Goal: Find specific page/section: Find specific page/section

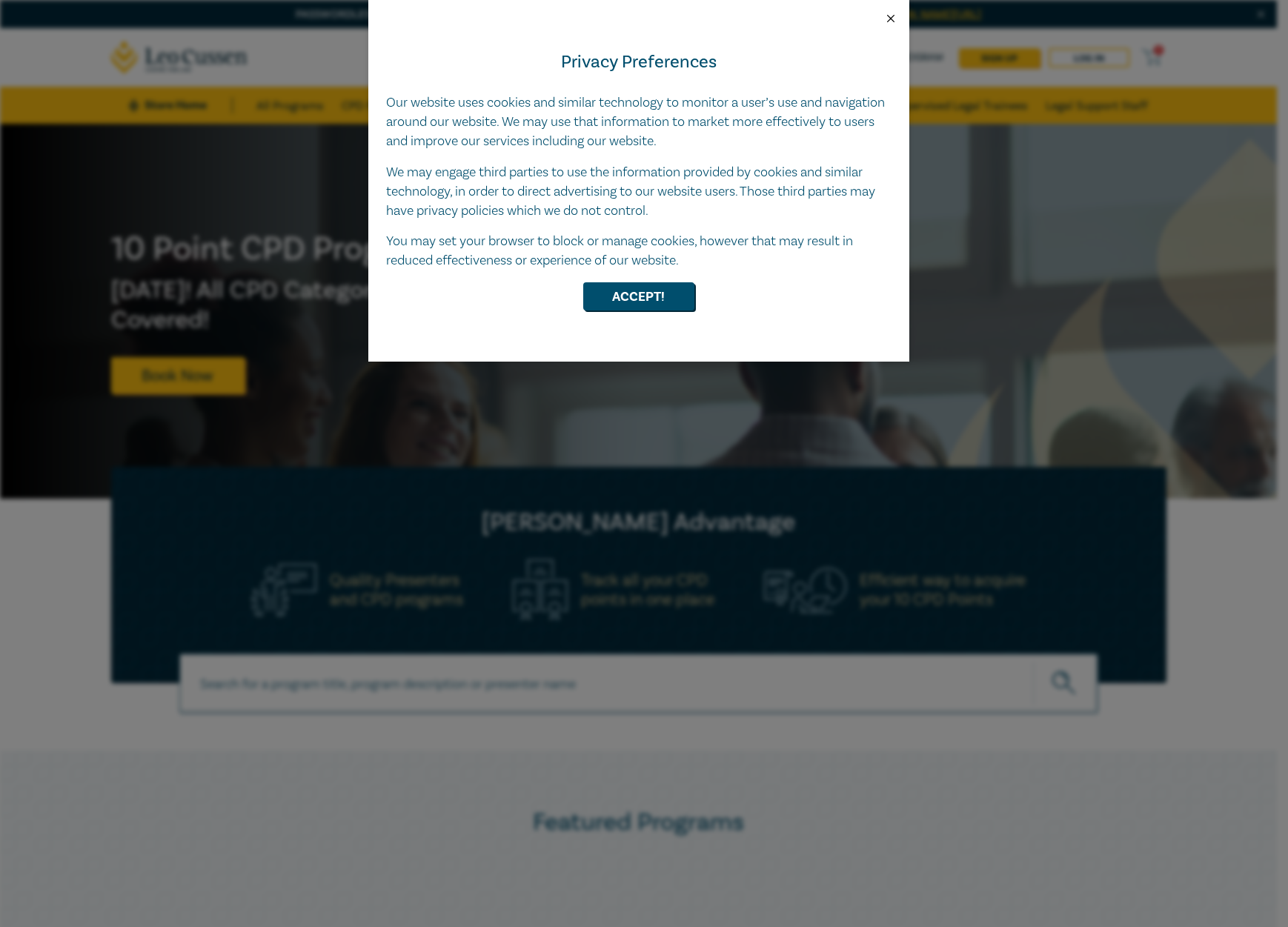
click at [893, 17] on button "Close" at bounding box center [890, 18] width 13 height 13
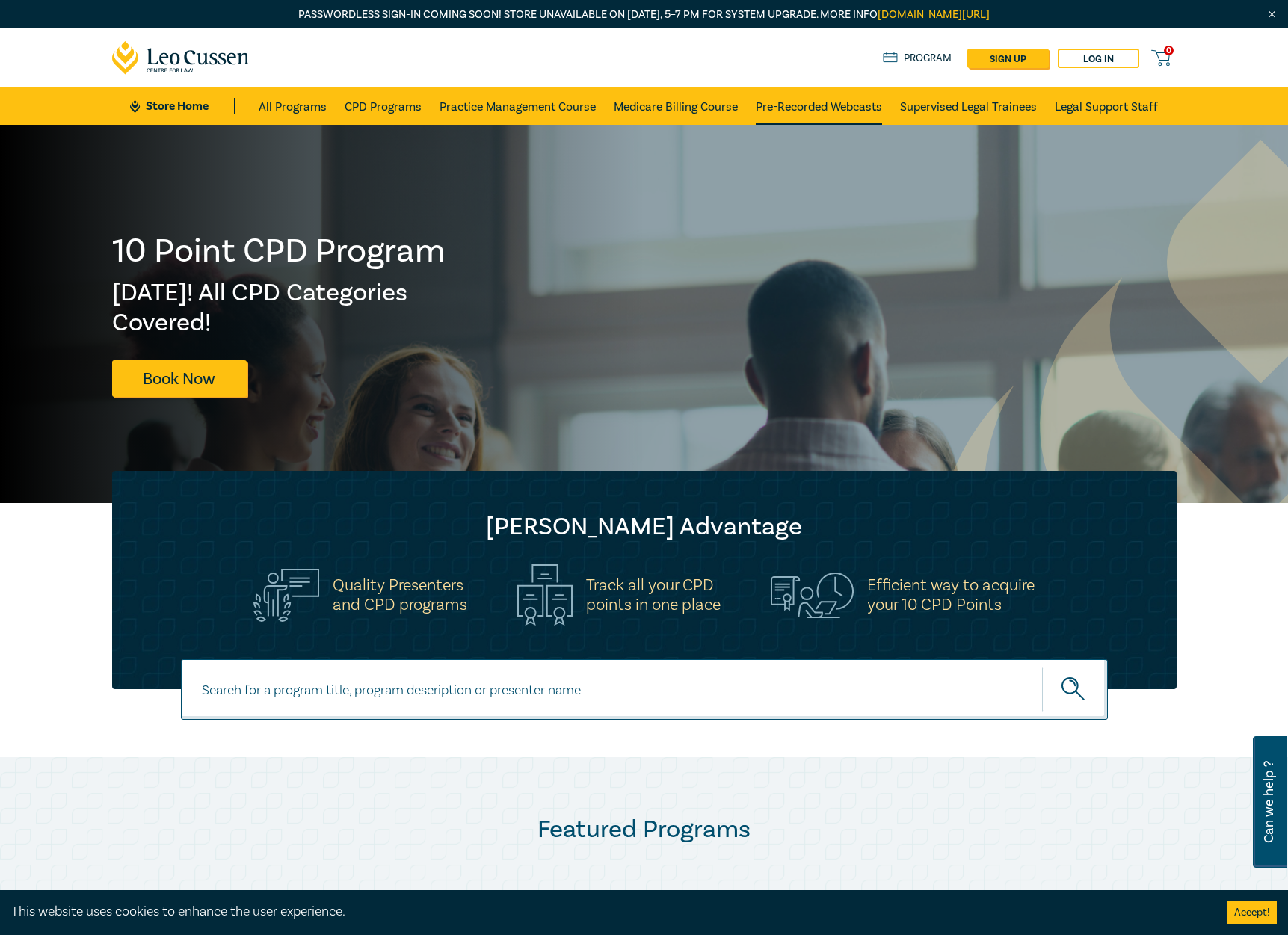
click at [807, 108] on link "Pre-Recorded Webcasts" at bounding box center [819, 106] width 126 height 38
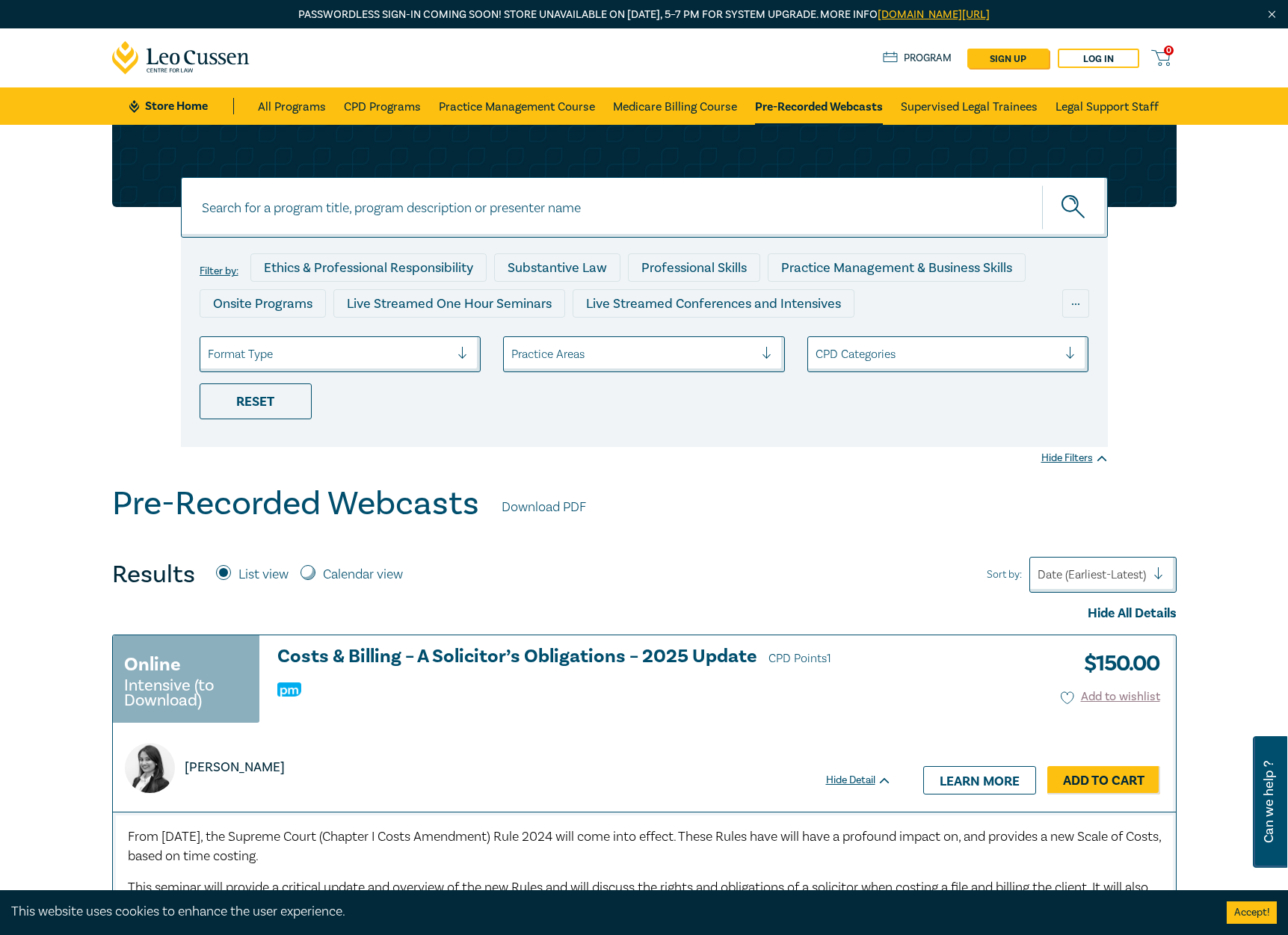
click at [433, 216] on input at bounding box center [644, 207] width 927 height 60
click at [1077, 200] on circle "submit" at bounding box center [1070, 204] width 16 height 16
drag, startPoint x: 217, startPoint y: 209, endPoint x: 186, endPoint y: 209, distance: 31.0
click at [186, 209] on input "AI" at bounding box center [644, 207] width 927 height 60
click at [220, 208] on input "AI" at bounding box center [644, 207] width 927 height 60
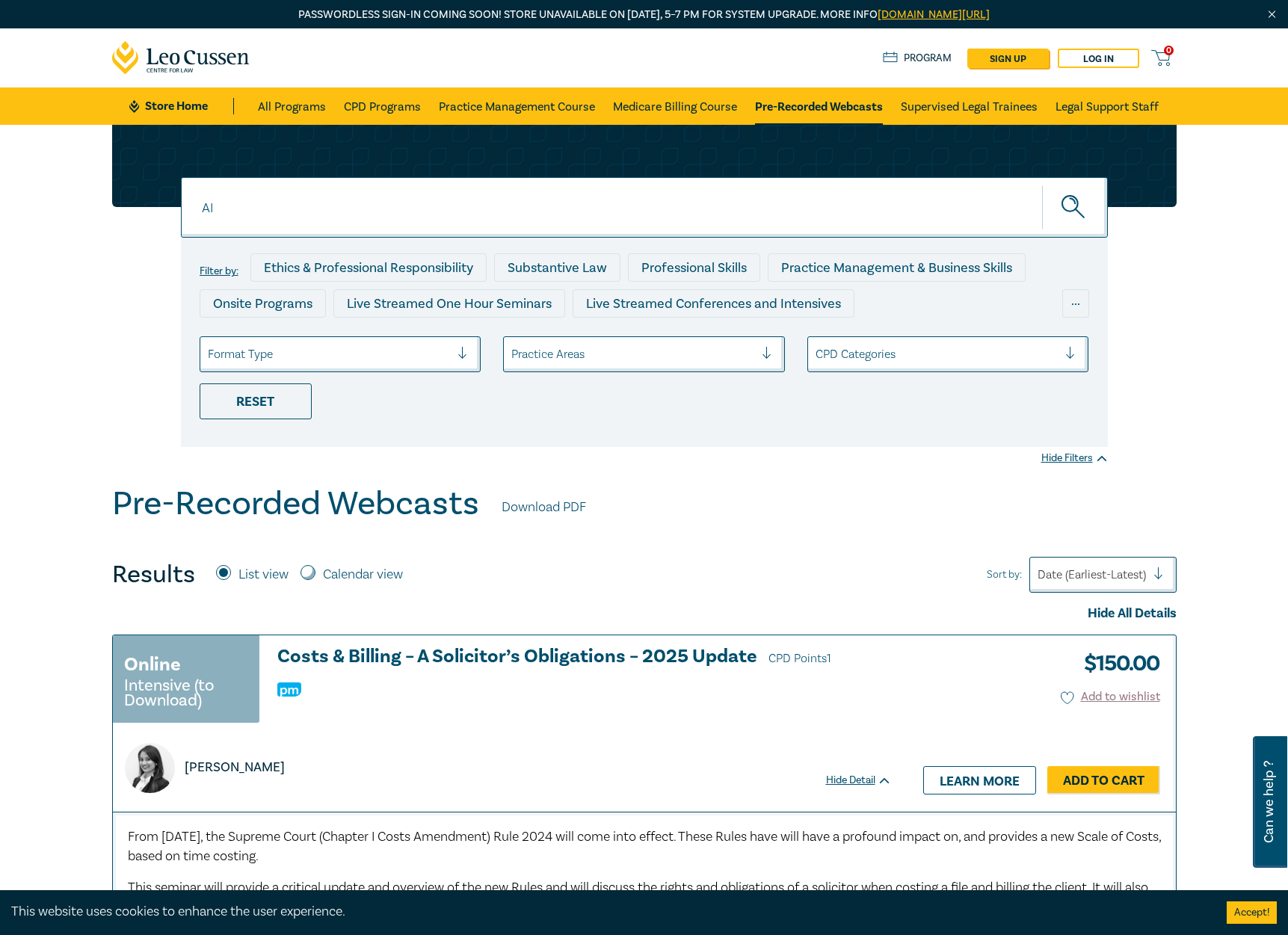
drag, startPoint x: 221, startPoint y: 212, endPoint x: 188, endPoint y: 209, distance: 33.1
click at [188, 209] on input "AI" at bounding box center [644, 207] width 927 height 60
click at [207, 206] on input ")25072" at bounding box center [644, 207] width 927 height 60
type input "O25072"
click at [1066, 208] on icon "submit" at bounding box center [1074, 209] width 26 height 26
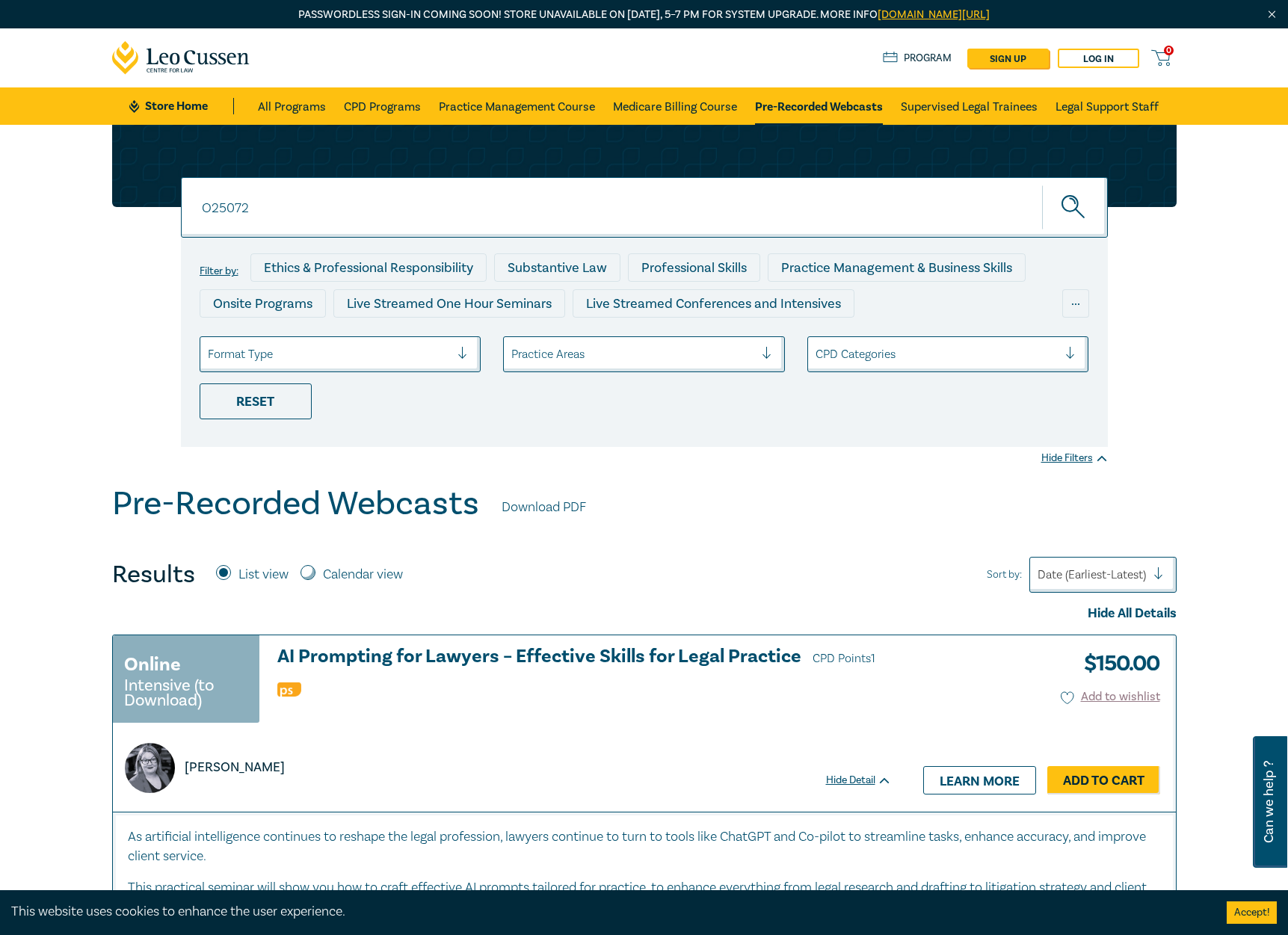
drag, startPoint x: 237, startPoint y: 206, endPoint x: 198, endPoint y: 206, distance: 39.0
click at [198, 206] on input "O25072" at bounding box center [644, 207] width 927 height 60
click at [315, 200] on input "O25072" at bounding box center [644, 207] width 927 height 60
